Goal: Transaction & Acquisition: Purchase product/service

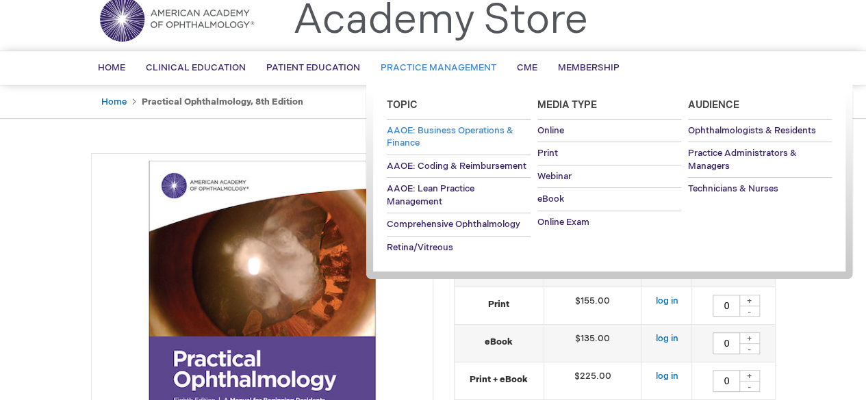
scroll to position [68, 0]
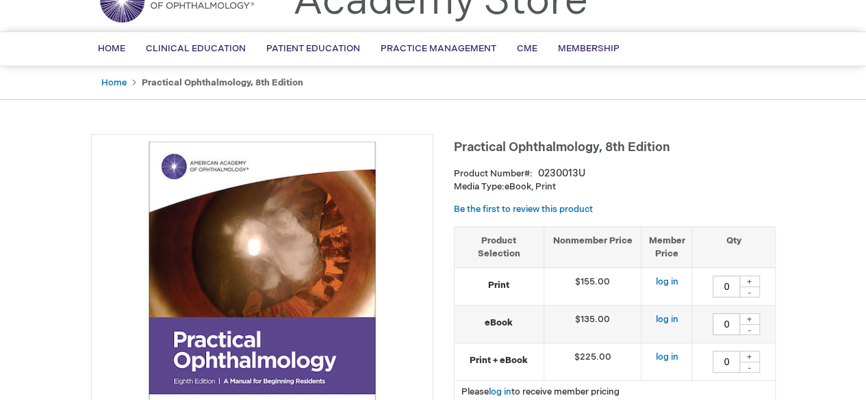
click at [113, 258] on img at bounding box center [262, 305] width 327 height 327
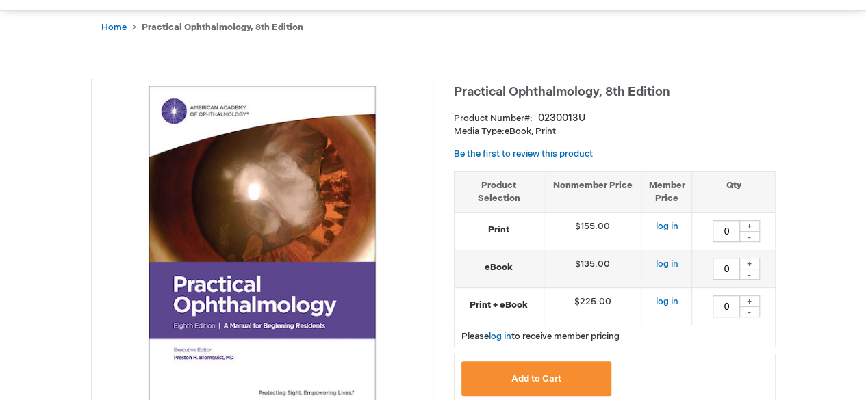
scroll to position [137, 0]
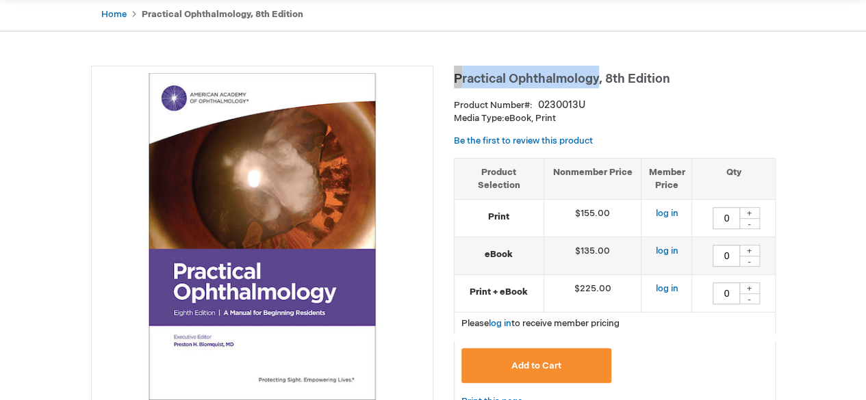
drag, startPoint x: 453, startPoint y: 75, endPoint x: 598, endPoint y: 77, distance: 145.1
click at [598, 77] on span "Practical Ophthalmology, 8th Edition" at bounding box center [562, 79] width 216 height 14
copy span "Practical Ophthalmology"
click at [517, 75] on span "Practical Ophthalmology, 8th Edition" at bounding box center [562, 79] width 216 height 14
drag, startPoint x: 453, startPoint y: 79, endPoint x: 680, endPoint y: 72, distance: 226.7
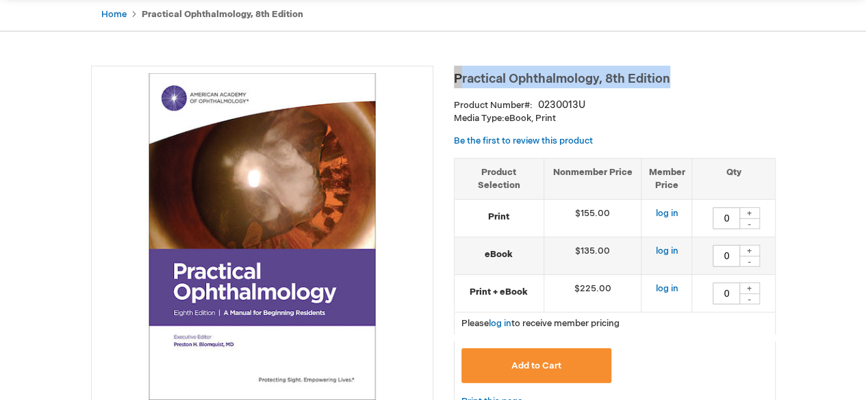
click at [679, 72] on h1 "Practical Ophthalmology, 8th Edition" at bounding box center [615, 77] width 322 height 23
copy span "Practical Ophthalmology, 8th Edition"
